Goal: Task Accomplishment & Management: Manage account settings

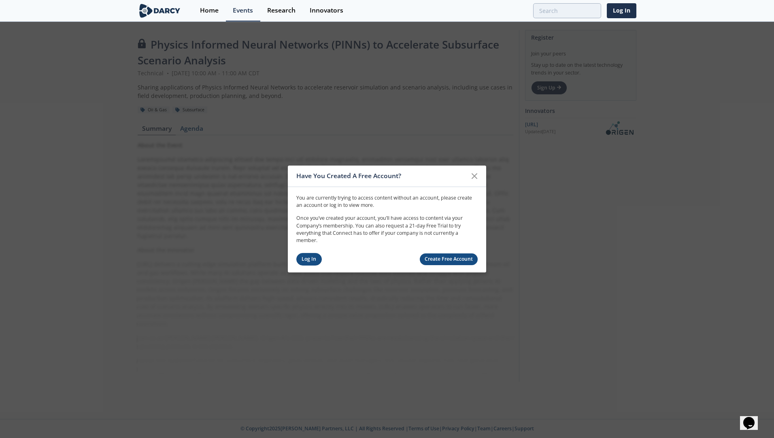
click at [306, 262] on link "Log In" at bounding box center [309, 259] width 26 height 13
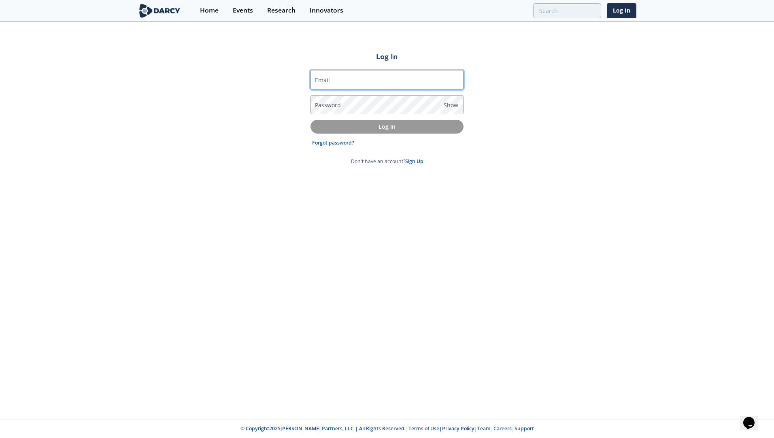
click at [338, 78] on input "Email" at bounding box center [387, 79] width 153 height 19
type input "[EMAIL_ADDRESS][PERSON_NAME][DOMAIN_NAME]"
click at [446, 106] on span "Show" at bounding box center [451, 105] width 15 height 9
click at [445, 105] on span "Hide" at bounding box center [450, 105] width 13 height 9
click at [445, 105] on span "Show" at bounding box center [451, 105] width 15 height 9
